Goal: Task Accomplishment & Management: Use online tool/utility

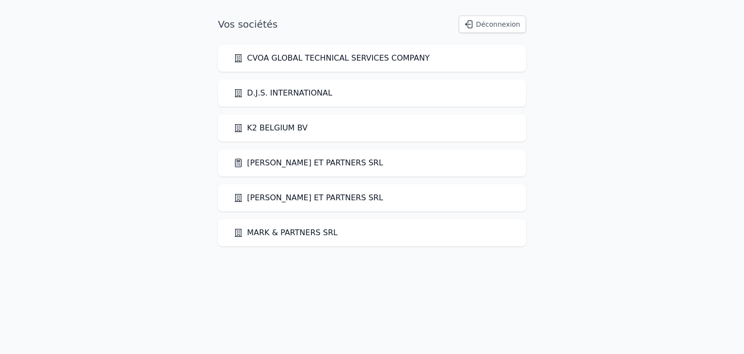
click at [265, 163] on link "[PERSON_NAME] ET PARTNERS SRL" at bounding box center [308, 163] width 150 height 12
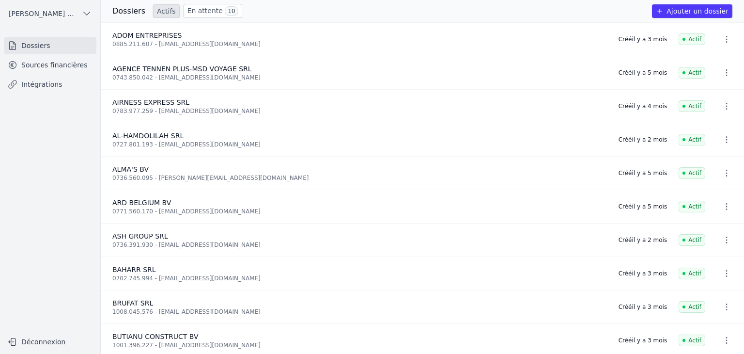
click at [54, 70] on link "Sources financières" at bounding box center [50, 64] width 93 height 17
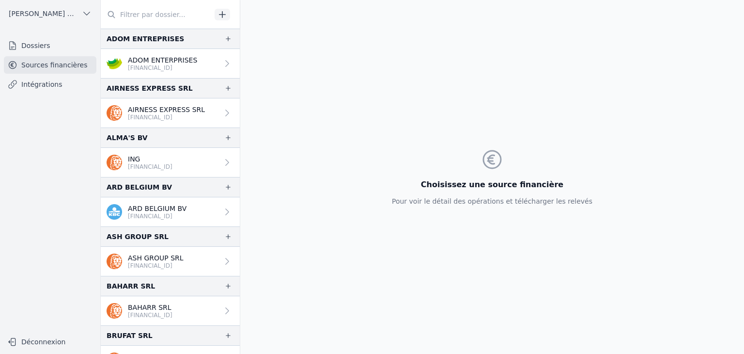
click at [170, 167] on p "[FINANCIAL_ID]" at bounding box center [150, 167] width 45 height 8
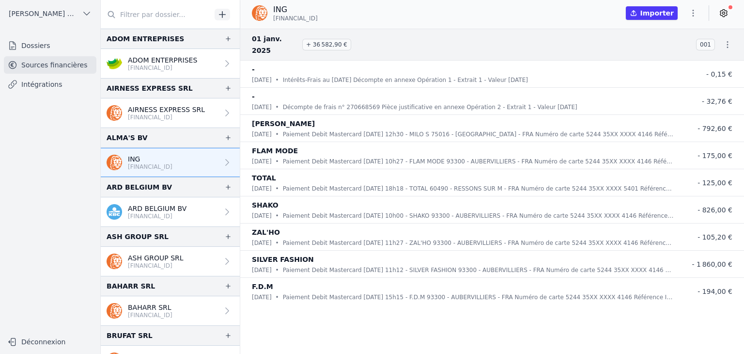
click at [700, 10] on button "button" at bounding box center [692, 13] width 19 height 16
click at [678, 50] on button "Exporter" at bounding box center [670, 52] width 70 height 18
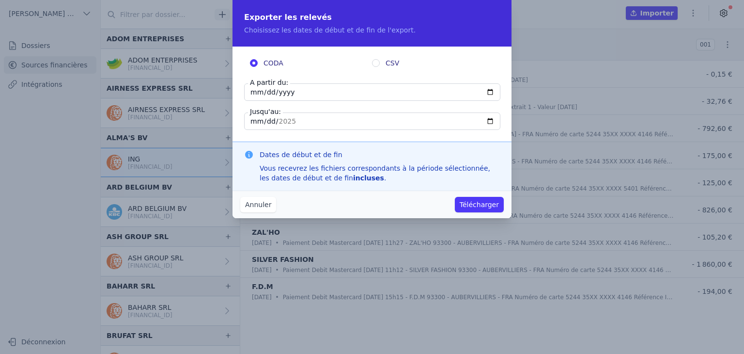
click at [488, 93] on input "2025-01-01" at bounding box center [372, 91] width 256 height 17
click at [492, 122] on input "2025-01-01" at bounding box center [372, 120] width 256 height 17
type input "2025-09-16"
click at [489, 206] on button "Télécharger" at bounding box center [479, 205] width 49 height 16
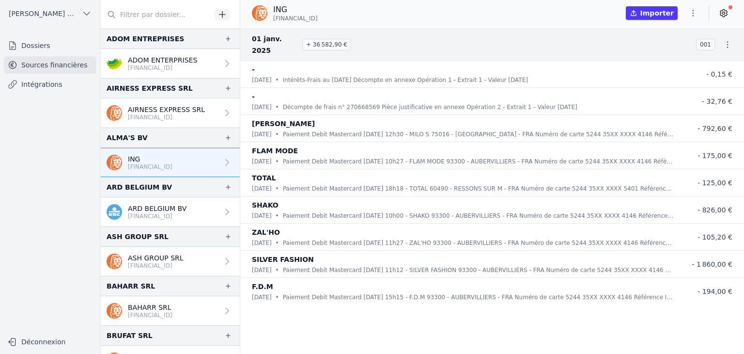
click at [727, 41] on icon "button" at bounding box center [727, 44] width 1 height 7
click at [659, 12] on div at bounding box center [372, 177] width 744 height 354
click at [694, 17] on icon "button" at bounding box center [693, 13] width 10 height 10
click at [658, 53] on button "Exporter" at bounding box center [670, 52] width 70 height 18
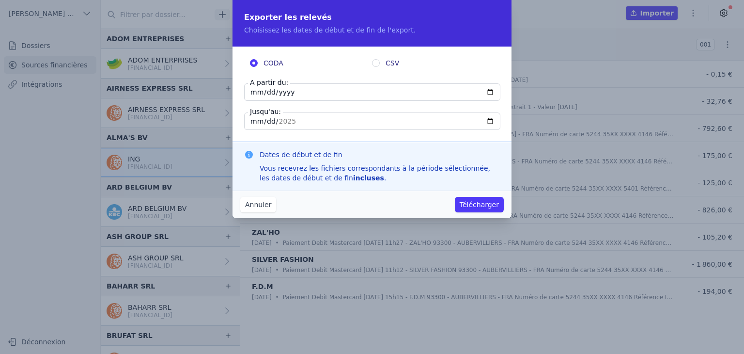
click at [491, 93] on input "2025-01-01" at bounding box center [372, 91] width 256 height 17
type input "2024-12-01"
click at [396, 199] on div "Annuler Télécharger" at bounding box center [372, 204] width 279 height 28
click at [258, 209] on button "Annuler" at bounding box center [258, 205] width 36 height 16
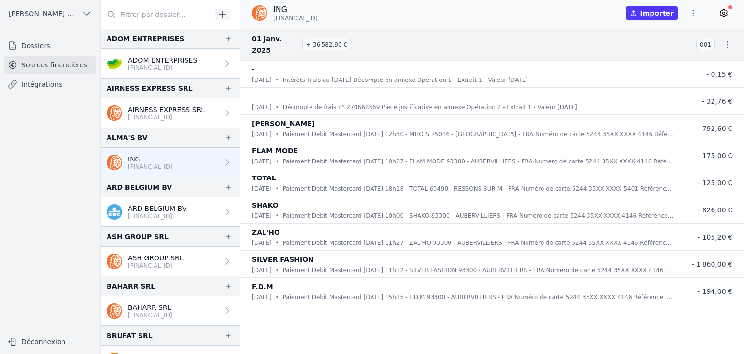
click at [661, 16] on button "Importer" at bounding box center [652, 13] width 52 height 14
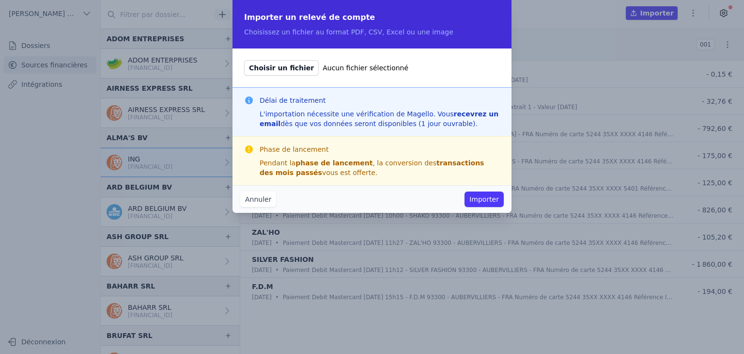
click at [277, 68] on span "Choisir un fichier" at bounding box center [281, 68] width 75 height 16
click at [244, 60] on input "Choisir un fichier Aucun fichier sélectionné" at bounding box center [244, 60] width 0 height 0
type input "C:\fakepath\BE68-363193427134-CA-EUR-Aout.pdf"
click at [484, 195] on button "Importer" at bounding box center [484, 199] width 39 height 16
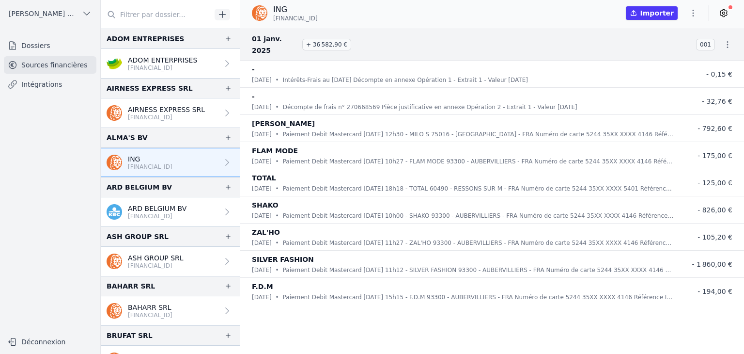
click at [659, 15] on button "Importer" at bounding box center [652, 13] width 52 height 14
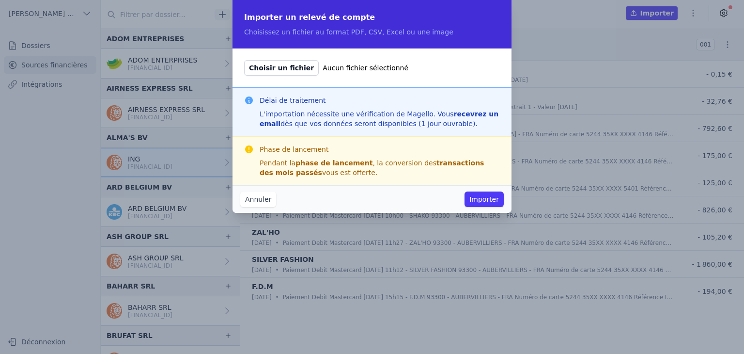
click at [285, 68] on span "Choisir un fichier" at bounding box center [281, 68] width 75 height 16
click at [244, 60] on input "Choisir un fichier Aucun fichier sélectionné" at bounding box center [244, 60] width 0 height 0
click at [267, 194] on button "Annuler" at bounding box center [258, 199] width 36 height 16
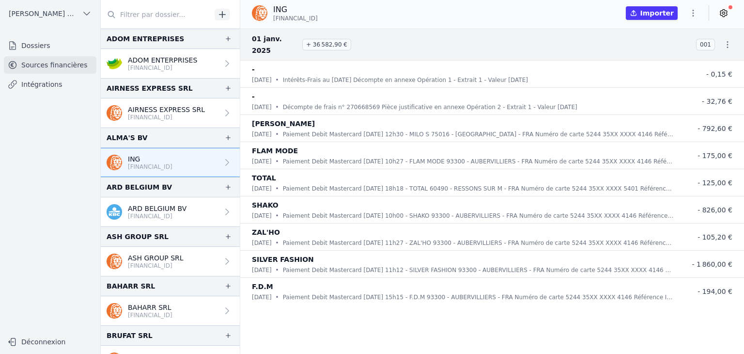
click at [695, 18] on button "button" at bounding box center [692, 13] width 19 height 16
click at [138, 258] on p "ASH GROUP SRL" at bounding box center [156, 258] width 56 height 10
